Goal: Information Seeking & Learning: Compare options

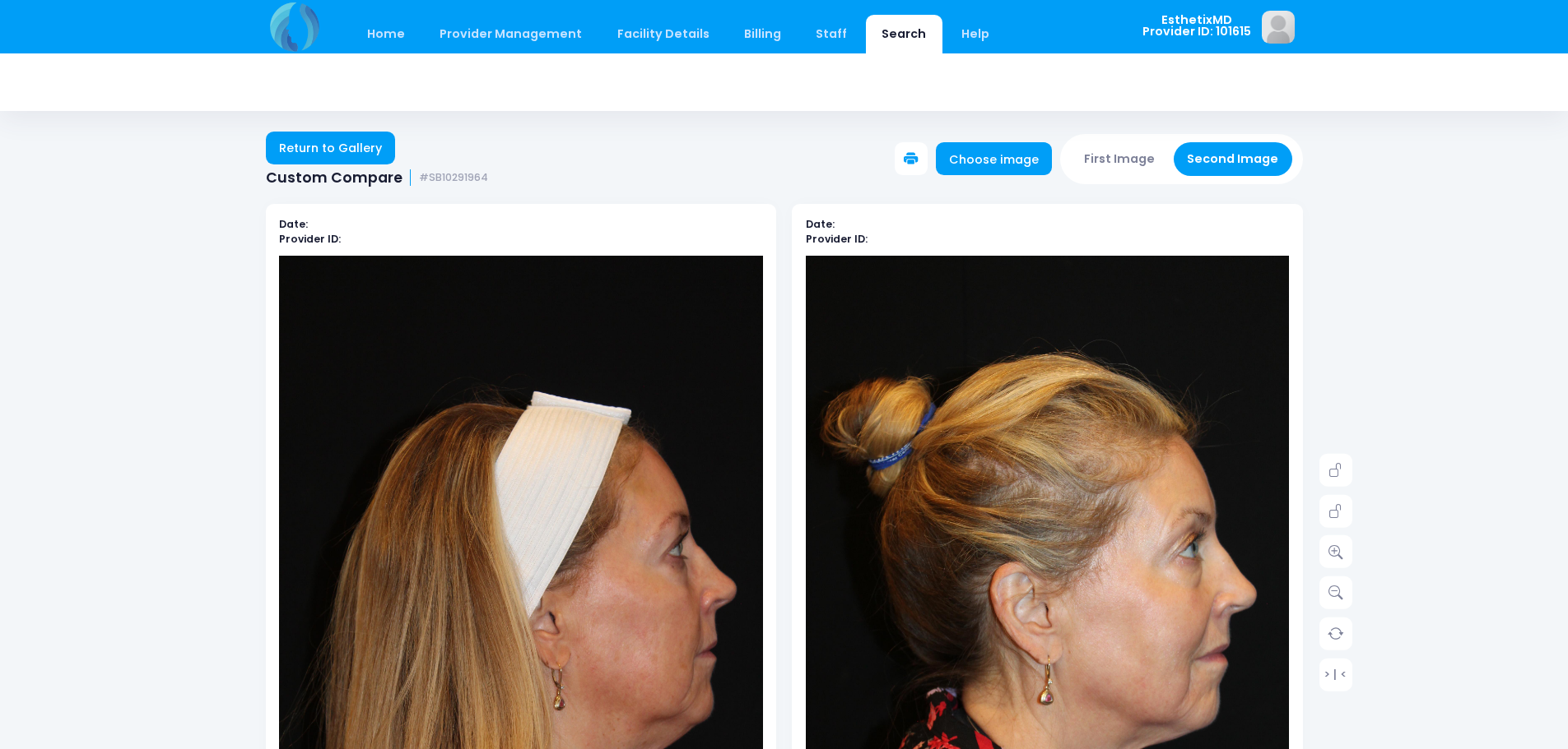
scroll to position [165, 0]
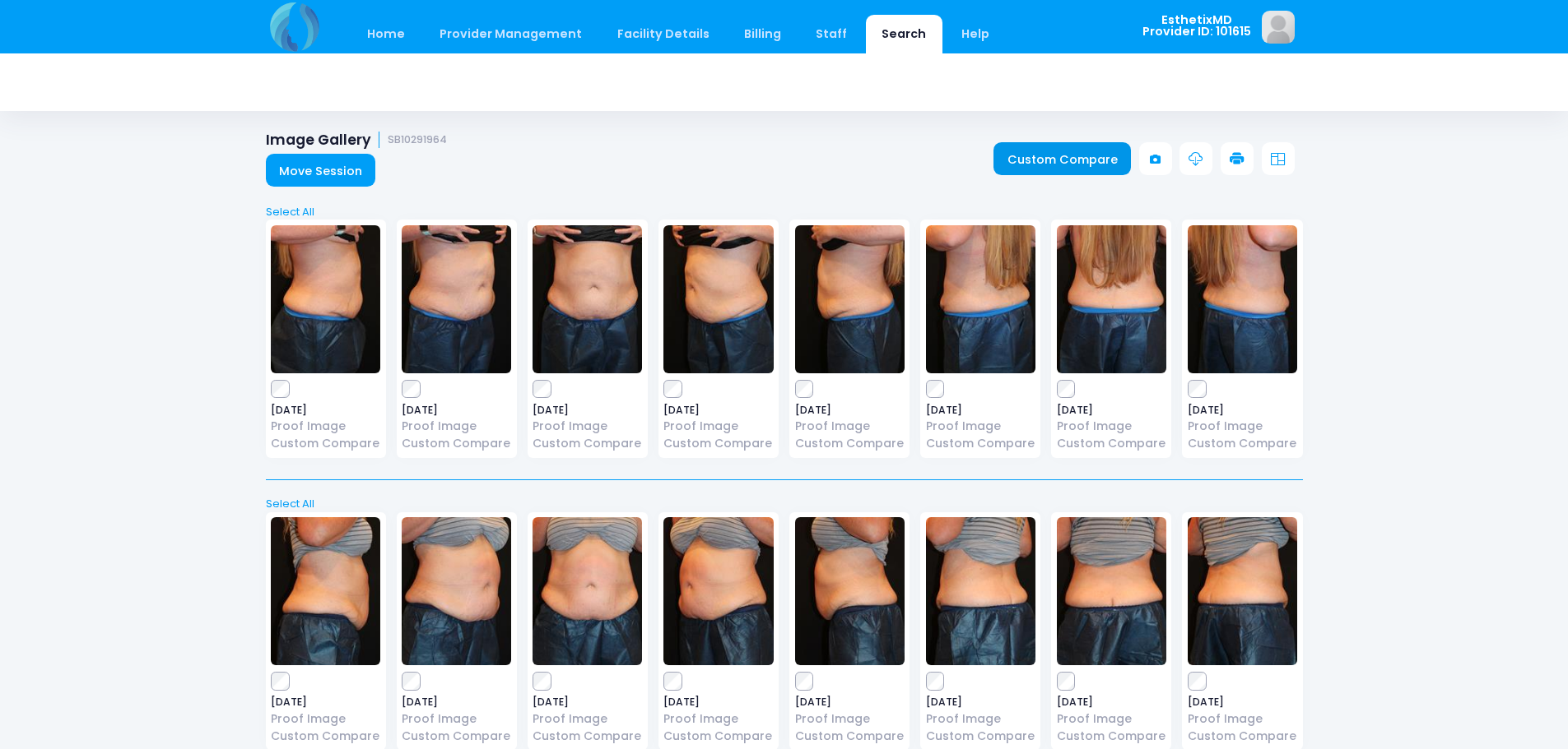
click at [1074, 152] on link "Custom Compare" at bounding box center [1062, 159] width 137 height 33
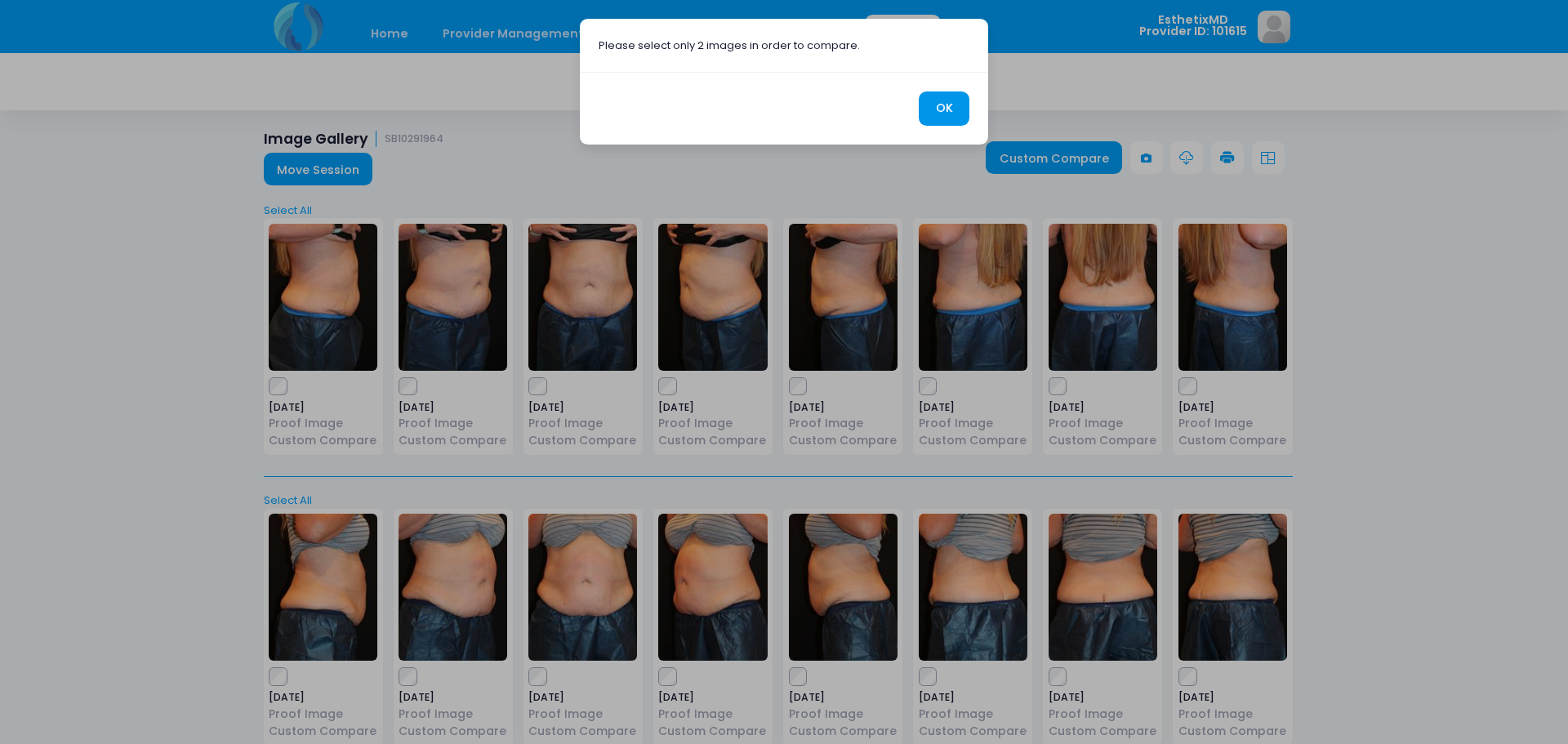
click at [944, 107] on button "OK" at bounding box center [943, 109] width 51 height 35
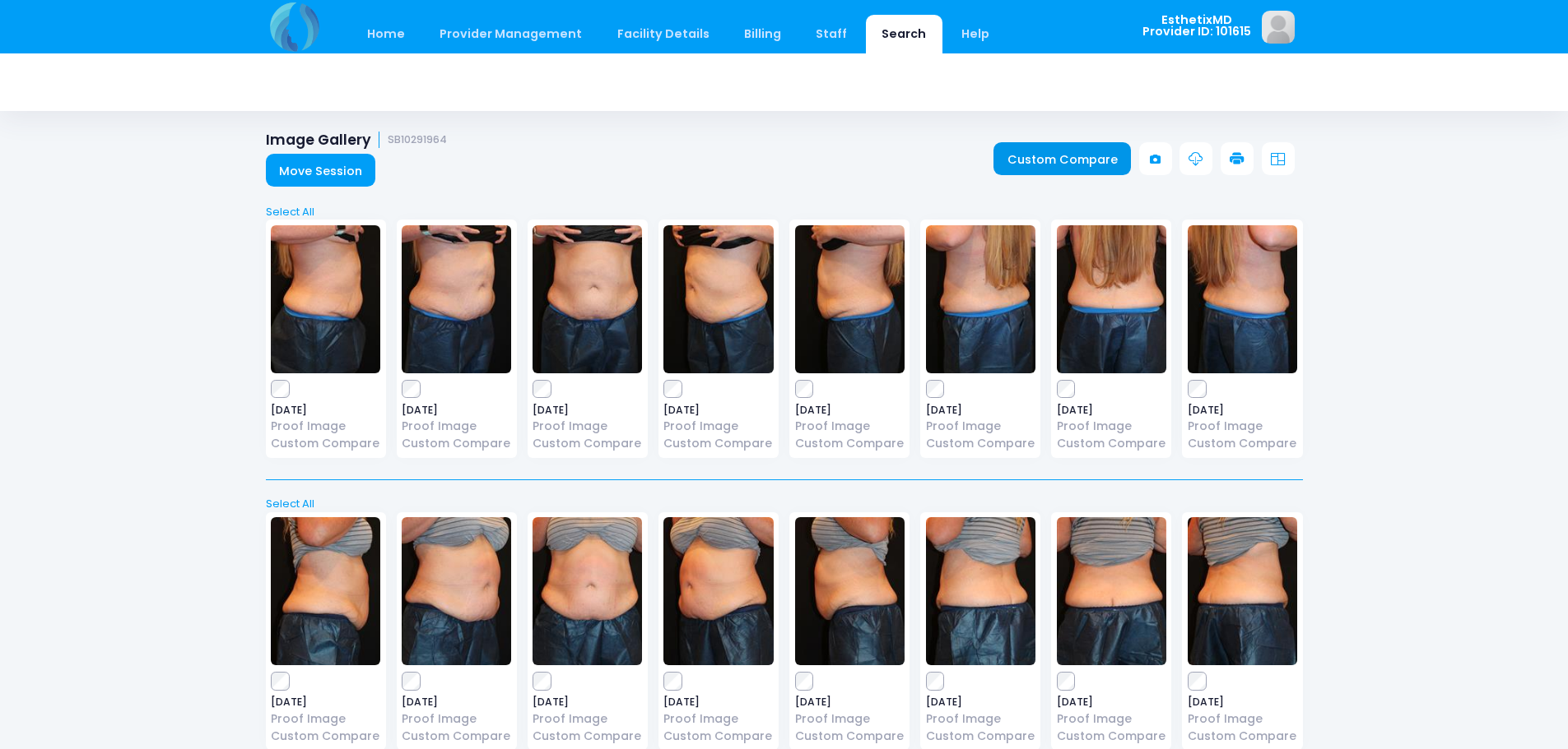
click at [1087, 150] on link "Custom Compare" at bounding box center [1062, 159] width 137 height 33
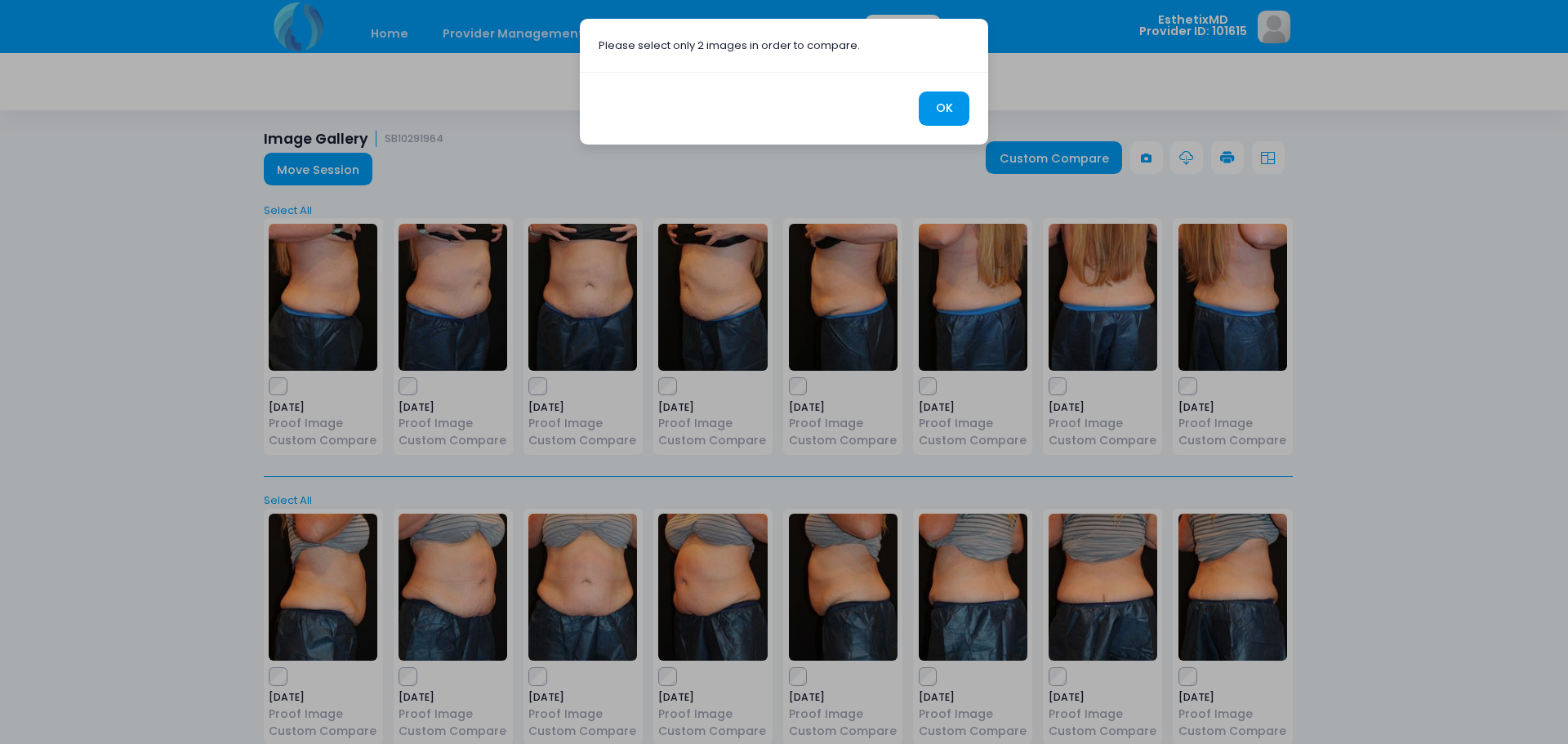
click at [933, 96] on button "OK" at bounding box center [943, 109] width 51 height 35
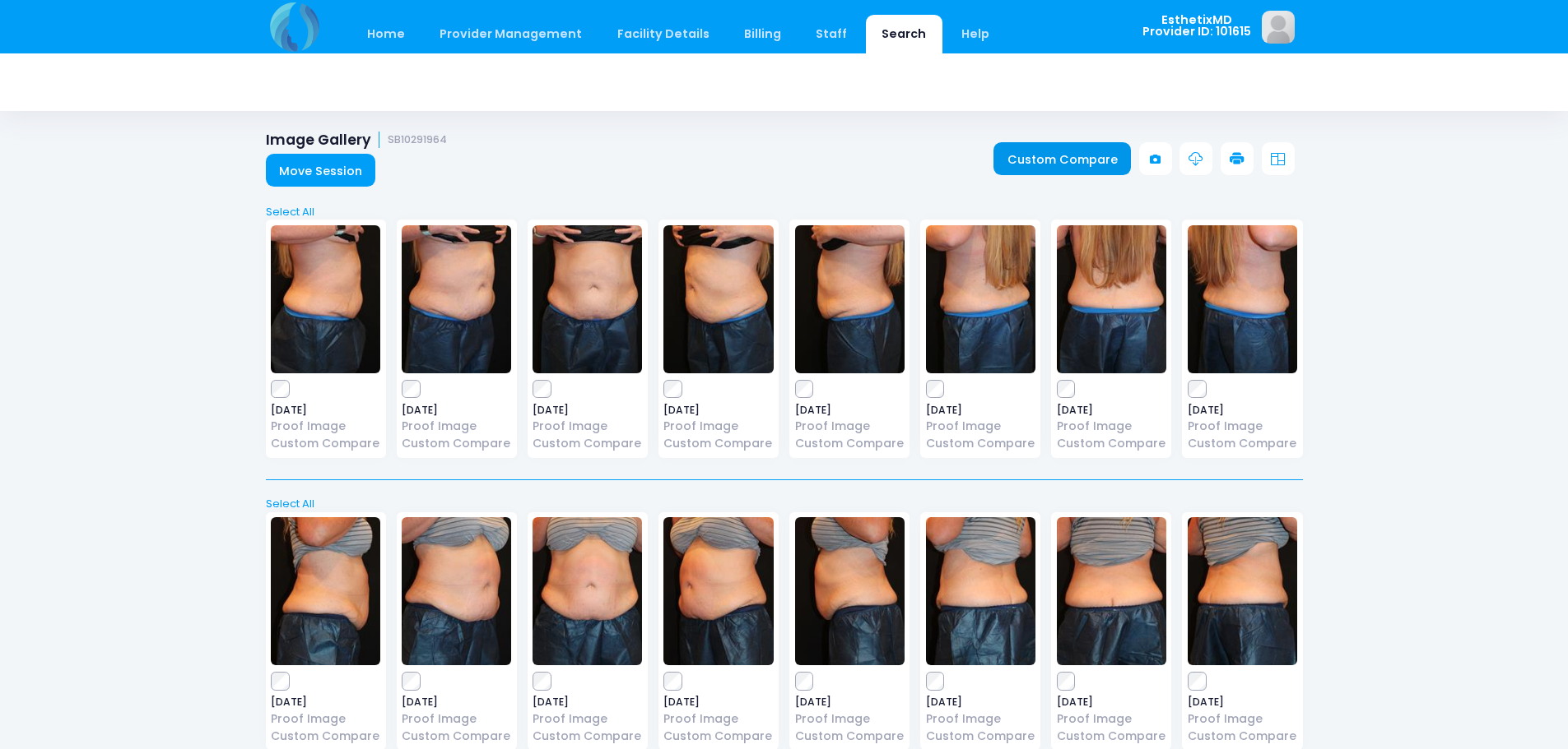
click at [1070, 153] on link "Custom Compare" at bounding box center [1062, 159] width 137 height 33
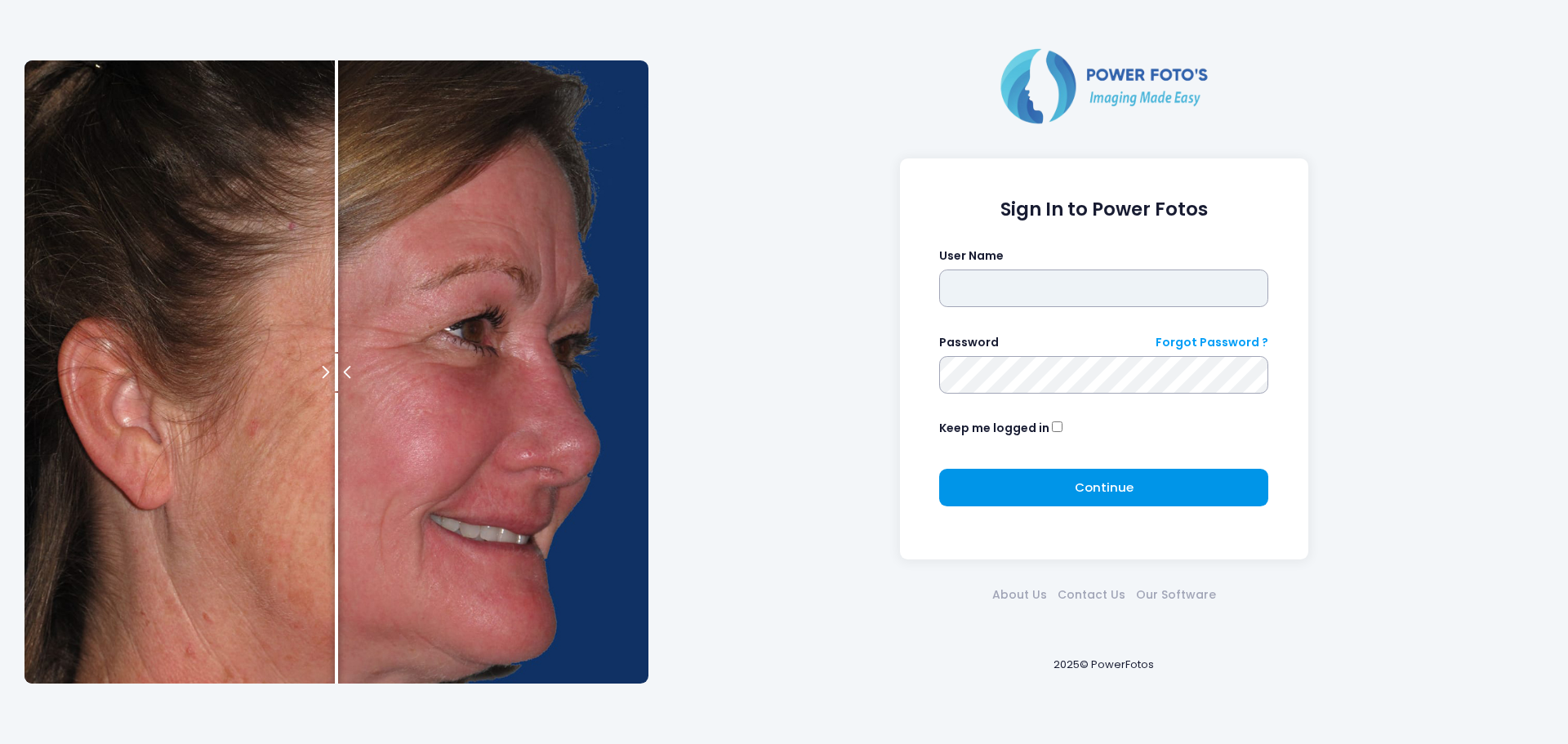
type input "**********"
click at [1091, 489] on span "Continue" at bounding box center [1104, 488] width 59 height 17
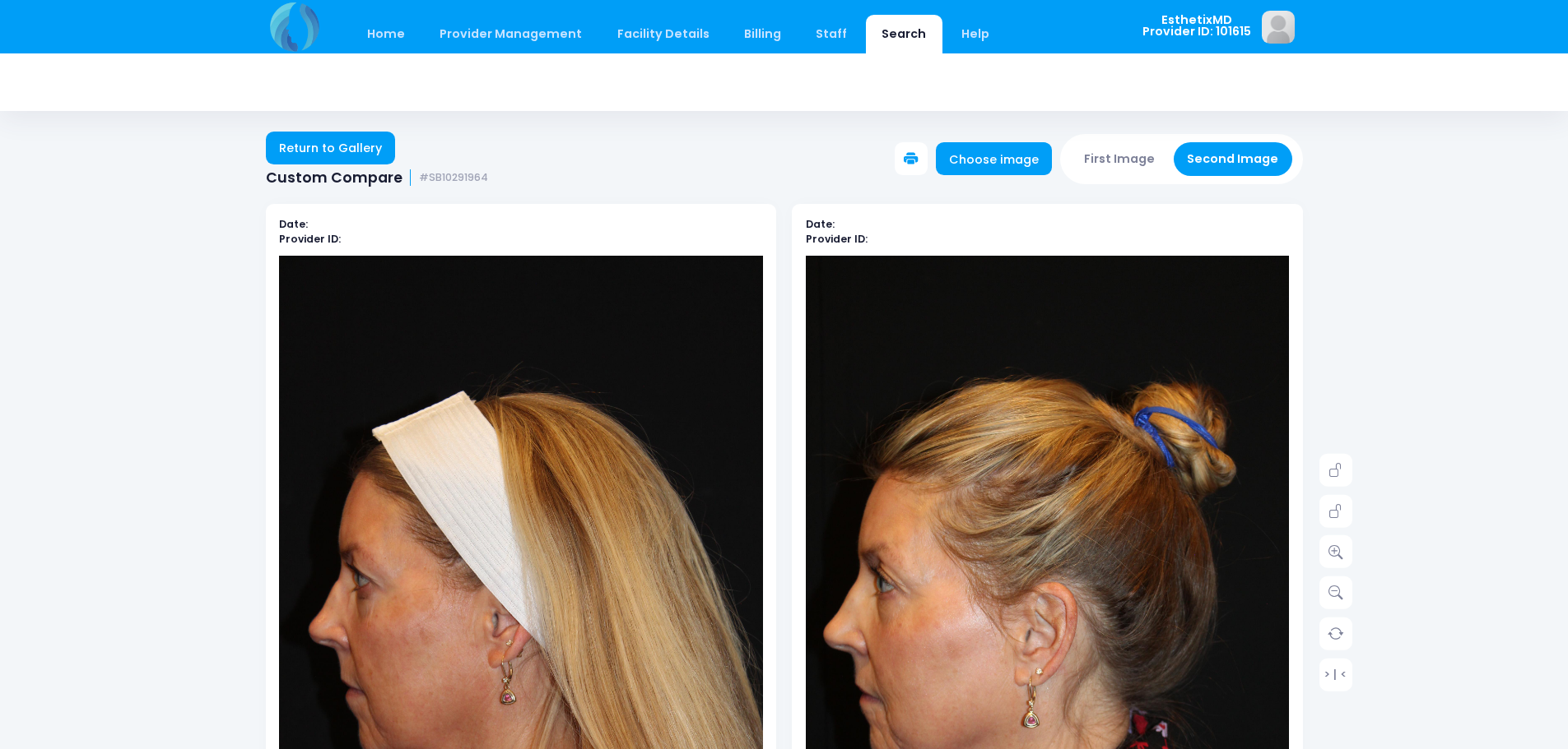
scroll to position [165, 0]
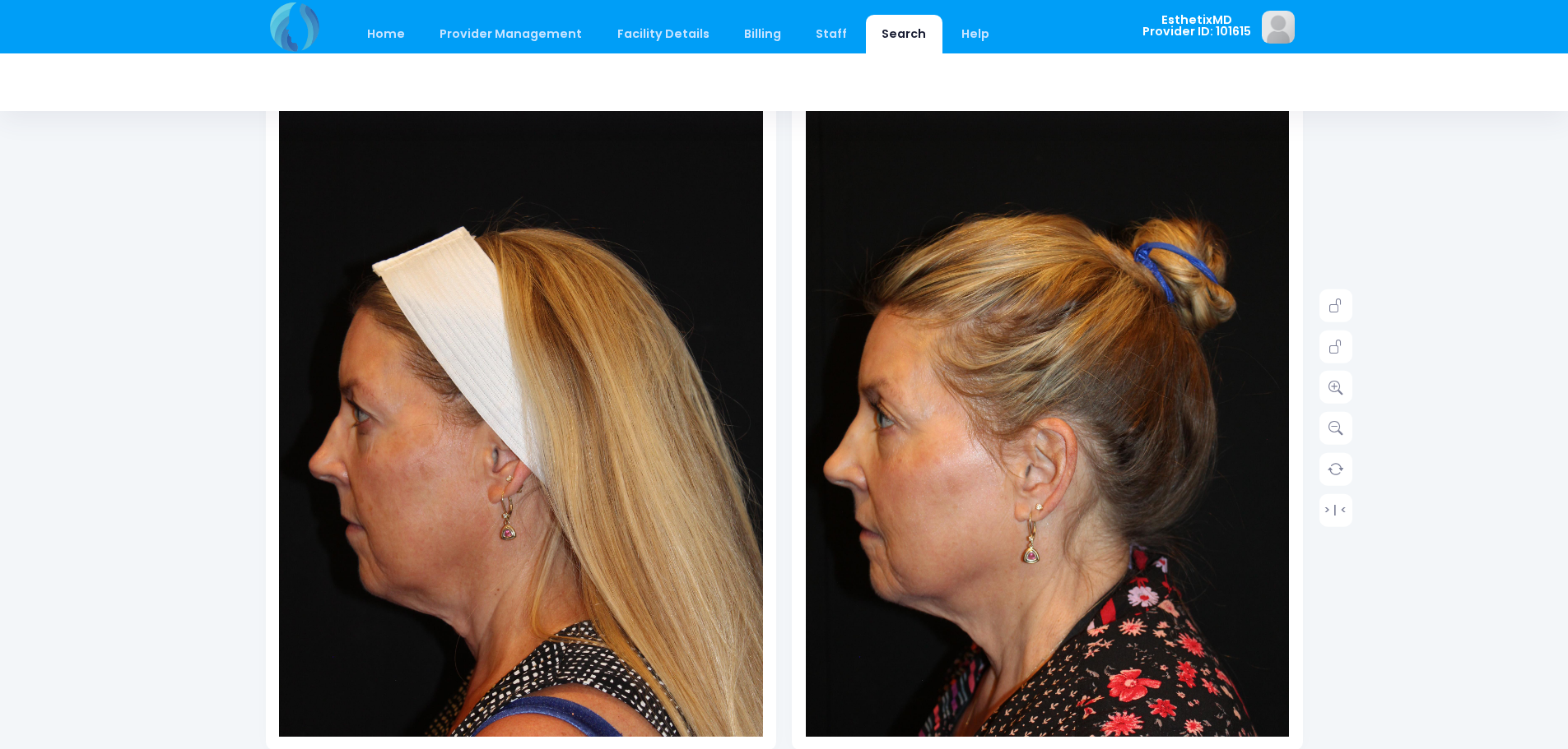
click at [167, 257] on div "Home Provider Management Provider Management Add User View Users Billing" at bounding box center [784, 614] width 1568 height 1557
